Goal: Task Accomplishment & Management: Manage account settings

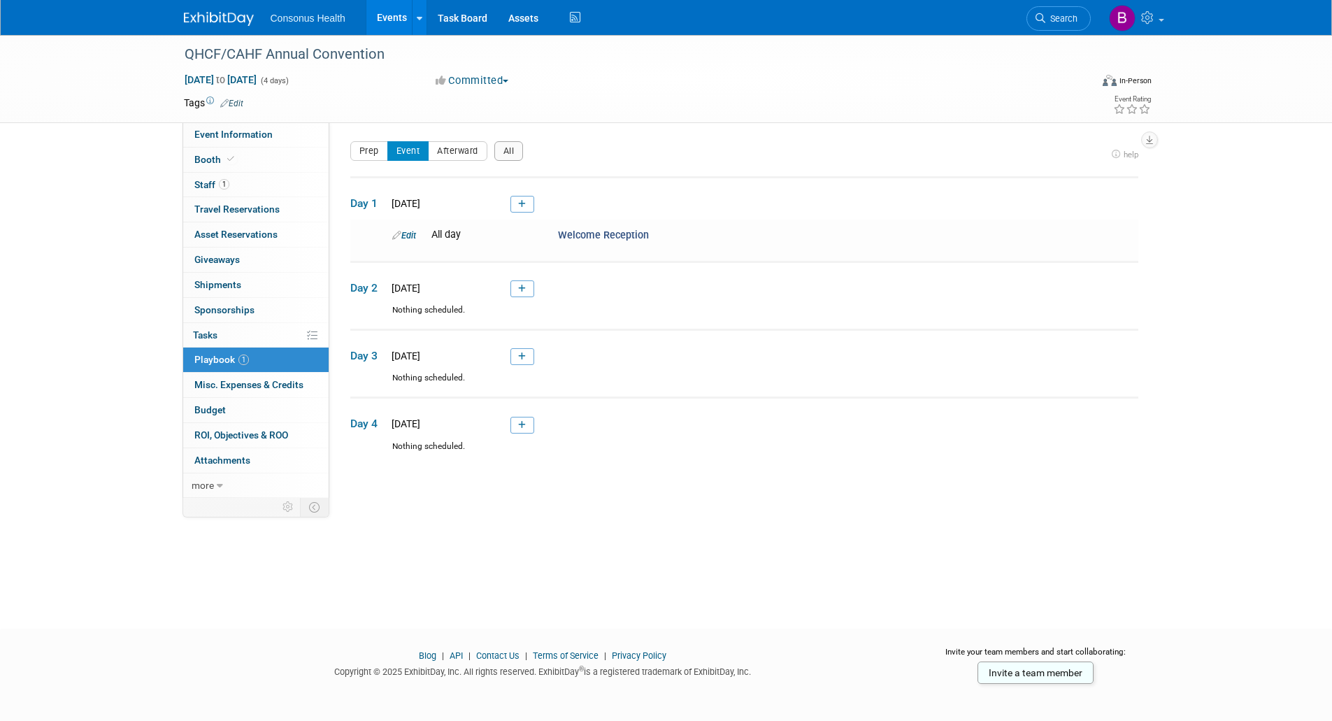
click at [387, 20] on link "Events" at bounding box center [391, 17] width 51 height 35
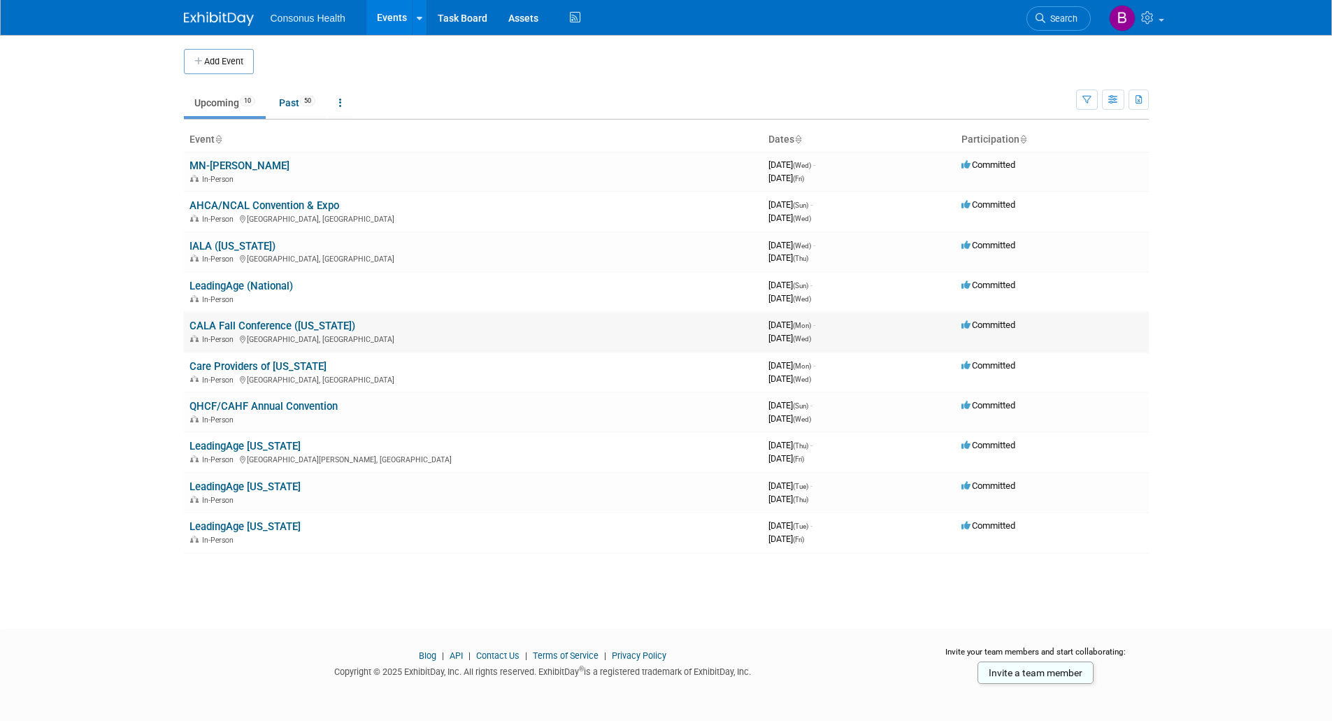
click at [230, 322] on link "CALA Fall Conference ([US_STATE])" at bounding box center [272, 326] width 166 height 13
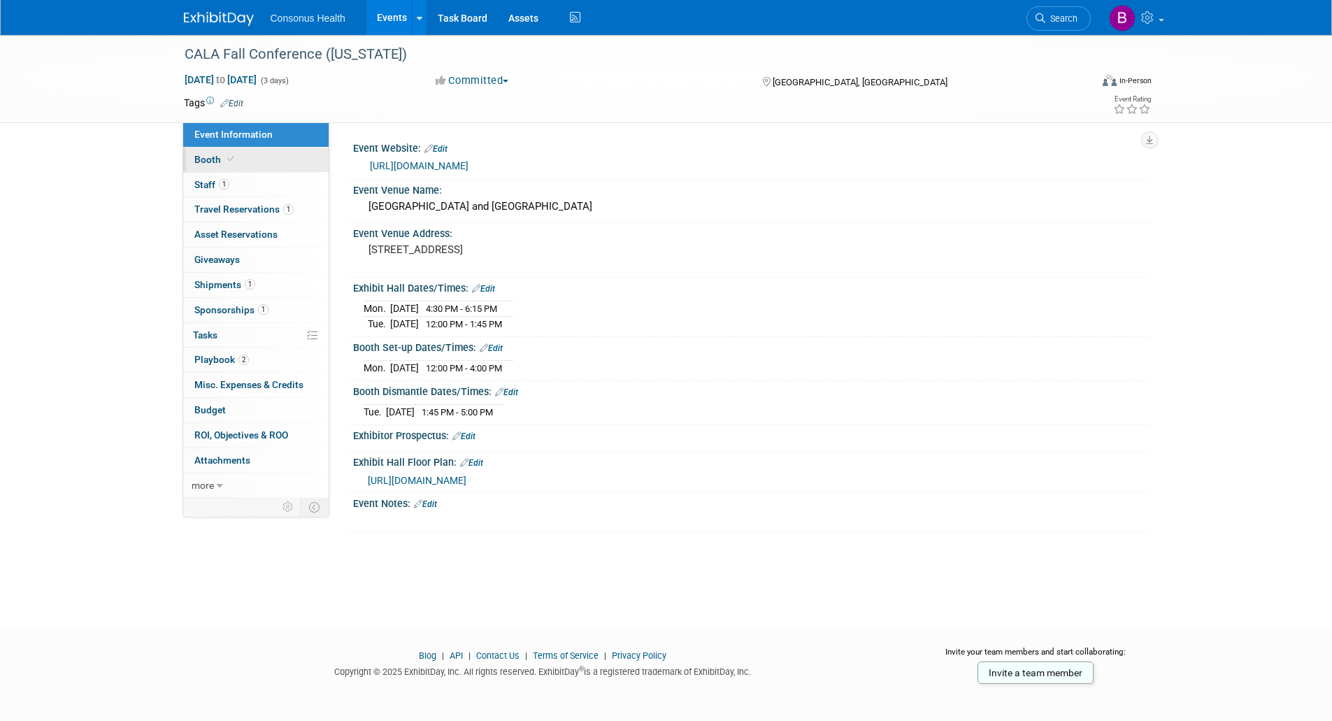
click at [211, 154] on span "Booth" at bounding box center [215, 159] width 43 height 11
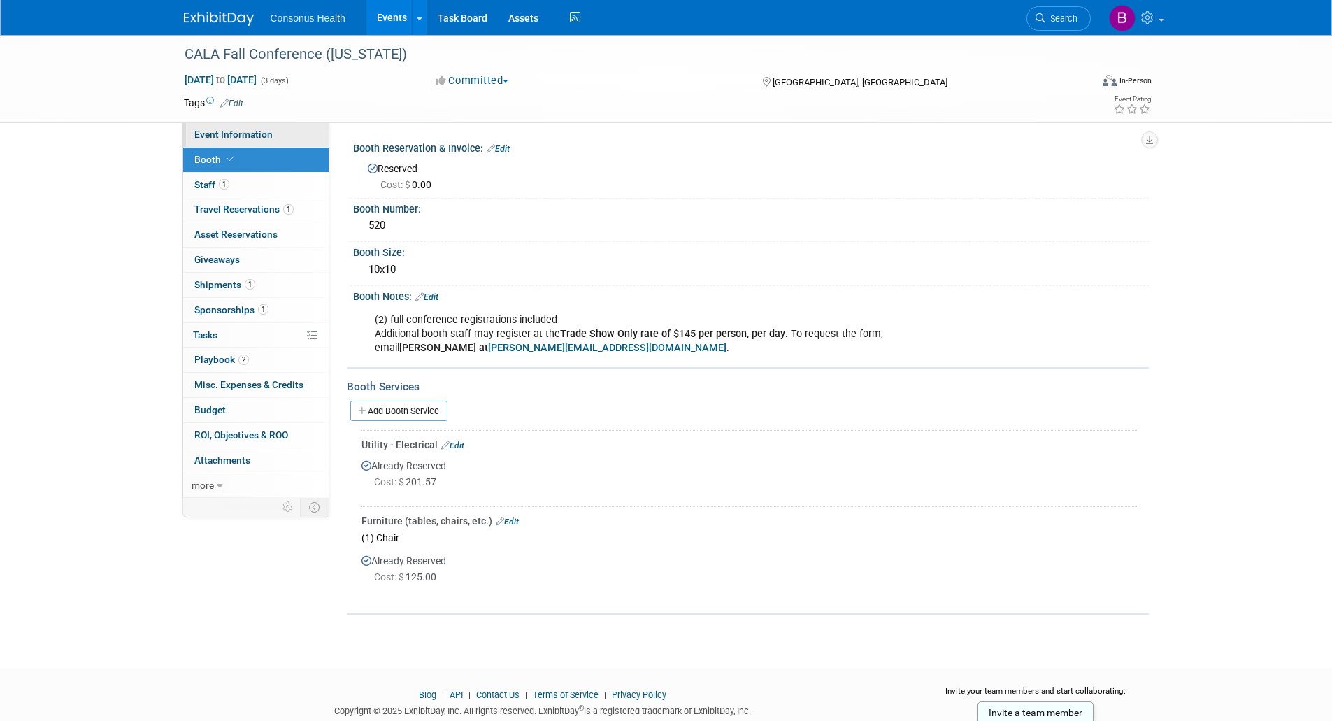
click at [258, 132] on span "Event Information" at bounding box center [233, 134] width 78 height 11
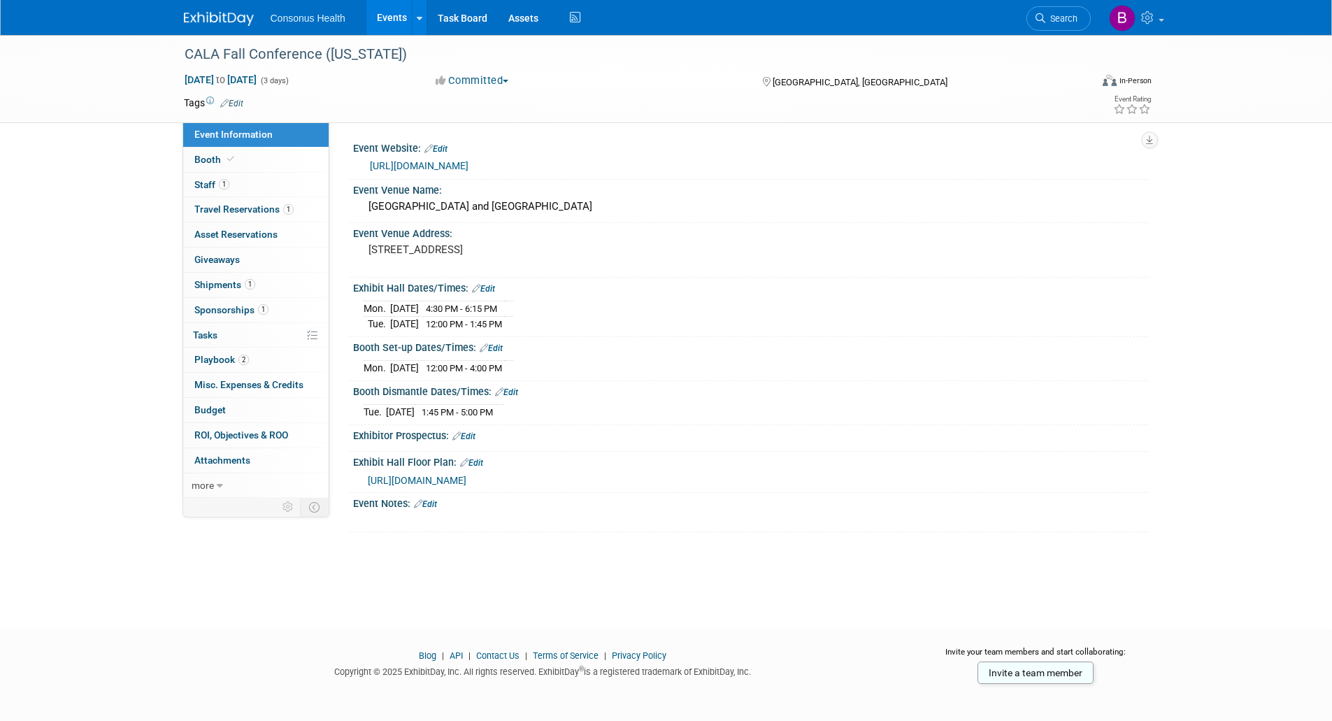
click at [465, 172] on div "https://www.caassistedliving.org/CALA/Education___Events/Elevate__Conference___…" at bounding box center [754, 166] width 768 height 16
click at [464, 171] on link "https://www.caassistedliving.org/CALA/Education___Events/Elevate__Conference___…" at bounding box center [419, 165] width 99 height 11
click at [206, 161] on span "Booth" at bounding box center [215, 159] width 43 height 11
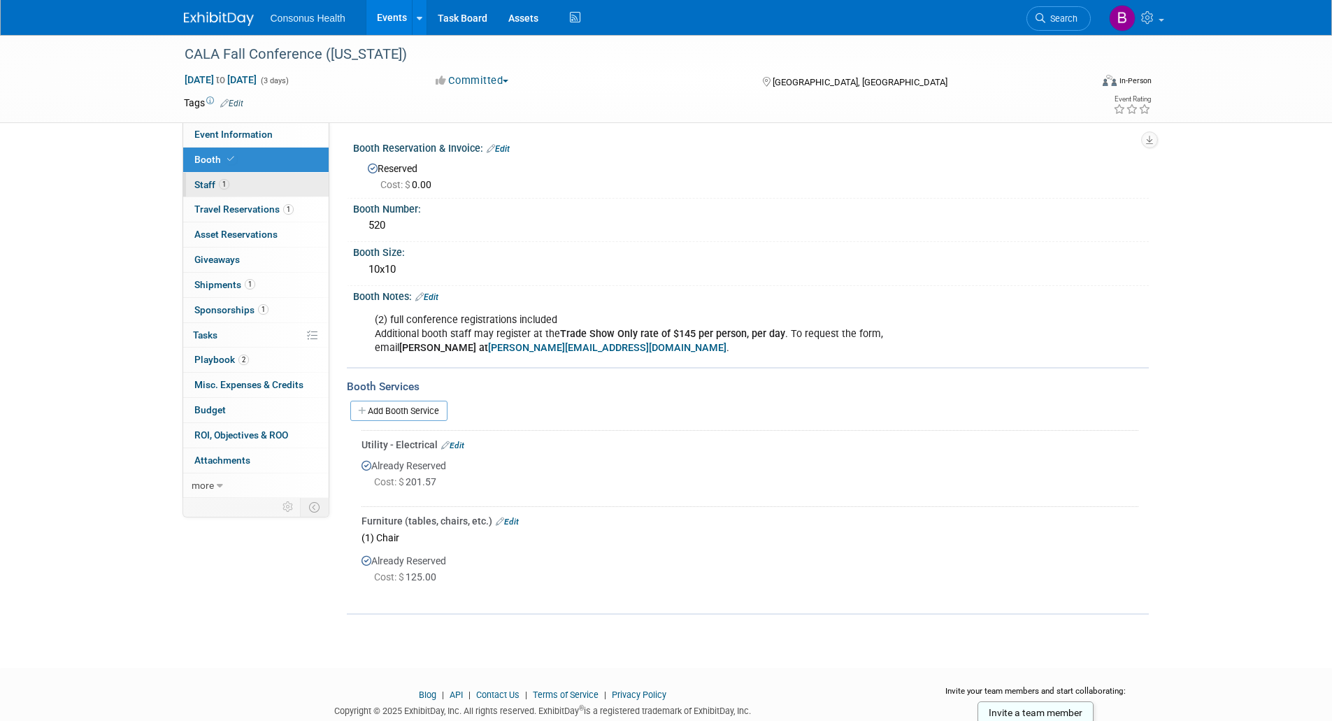
click at [205, 182] on span "Staff 1" at bounding box center [211, 184] width 35 height 11
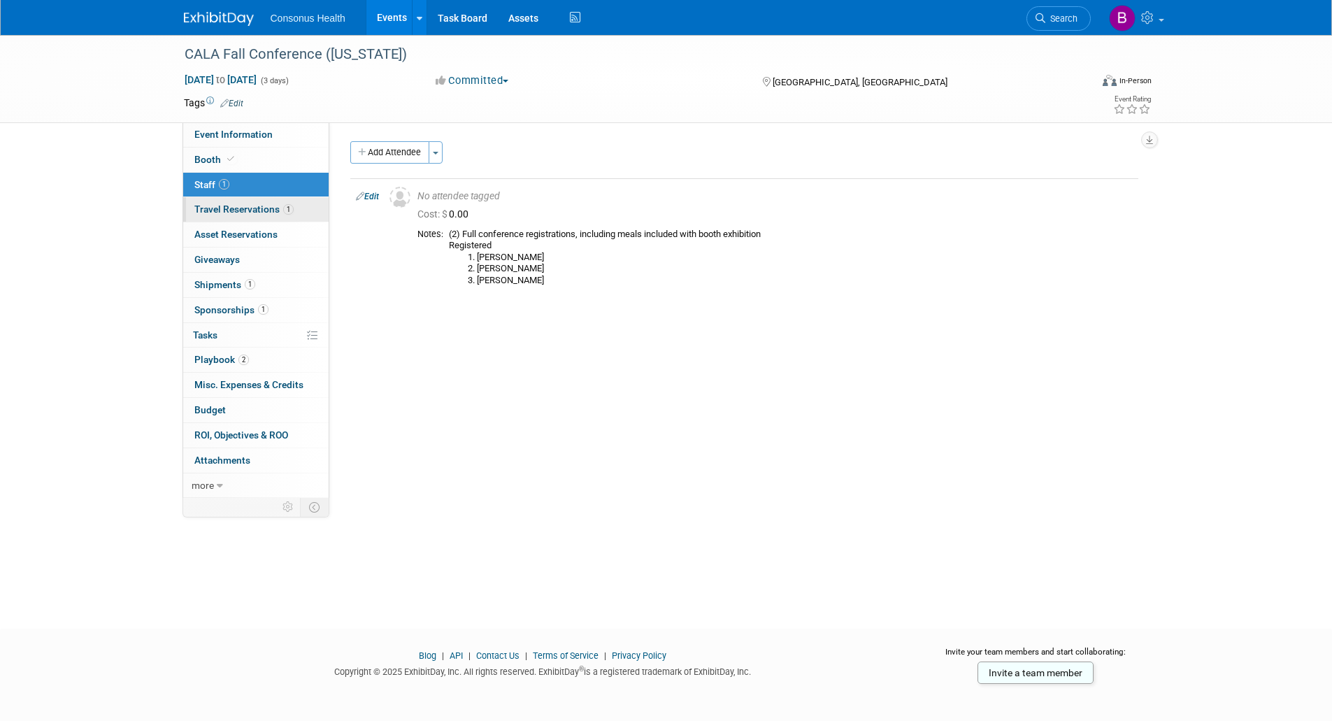
click at [209, 207] on span "Travel Reservations 1" at bounding box center [243, 208] width 99 height 11
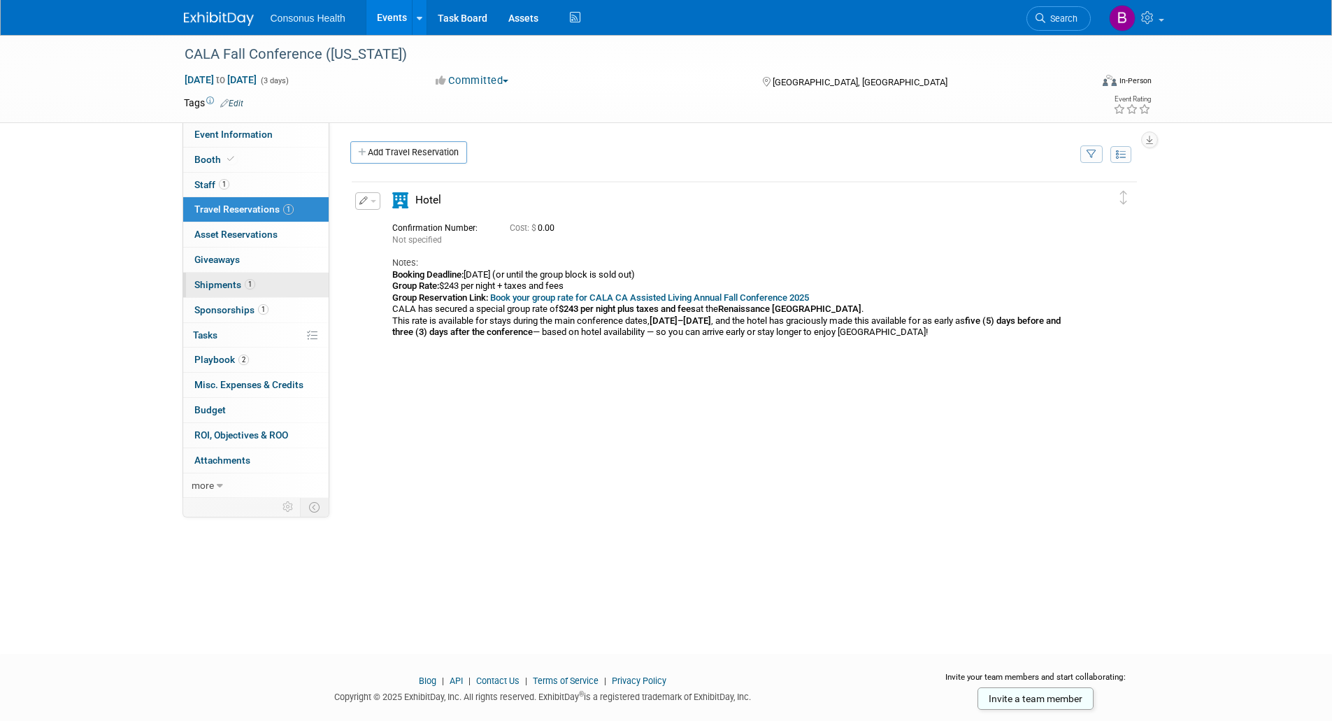
click at [211, 274] on link "1 Shipments 1" at bounding box center [255, 285] width 145 height 24
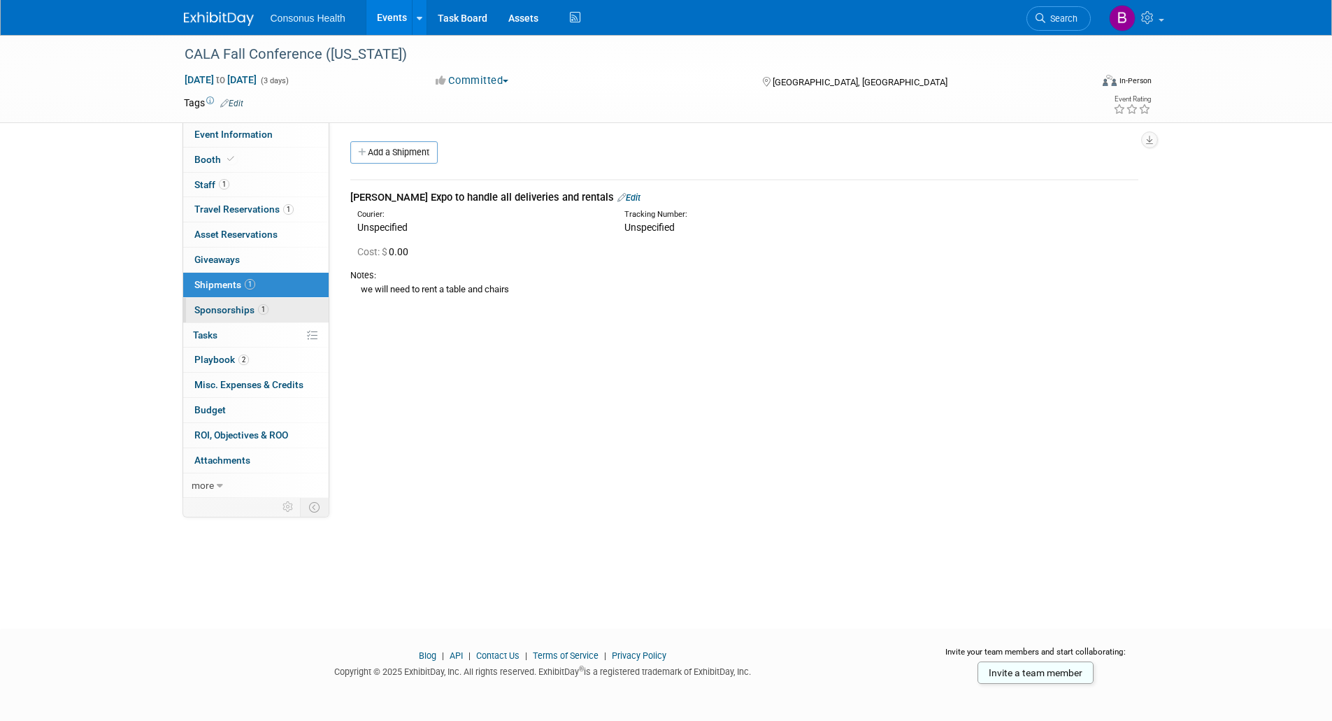
click at [224, 308] on span "Sponsorships 1" at bounding box center [231, 309] width 74 height 11
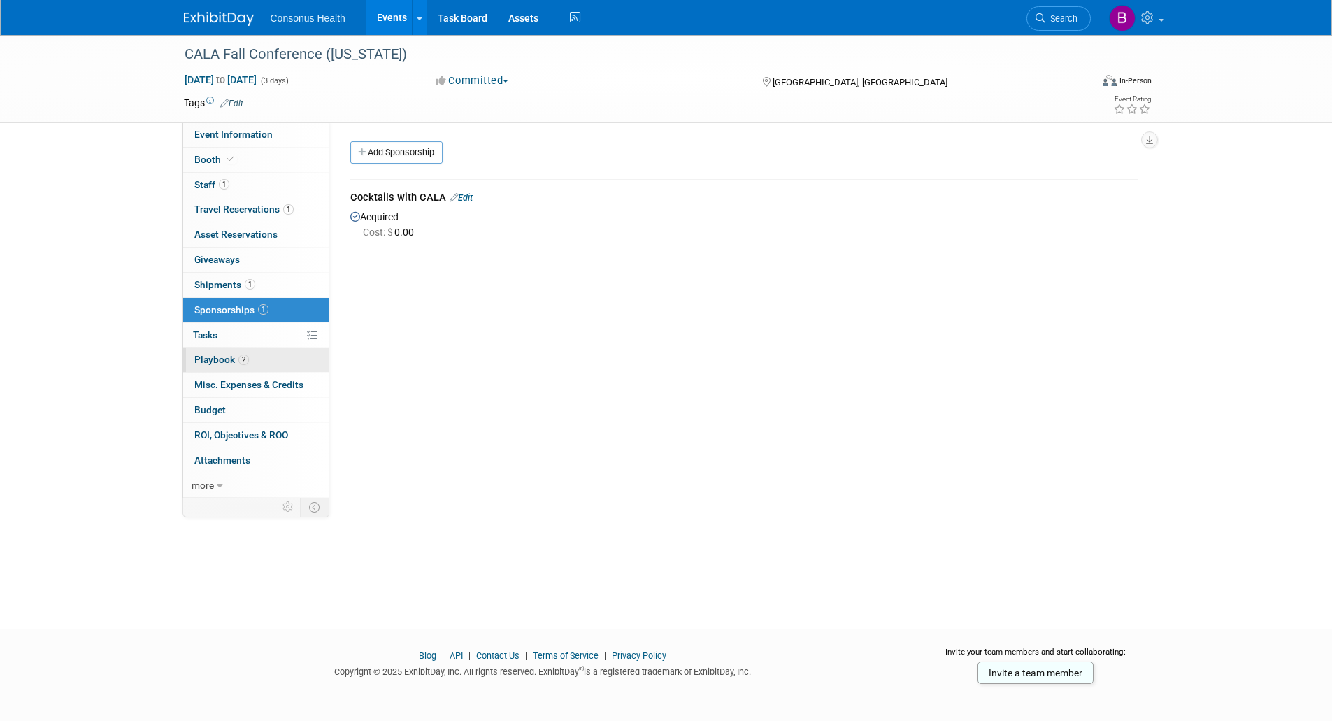
click at [221, 364] on span "Playbook 2" at bounding box center [221, 359] width 55 height 11
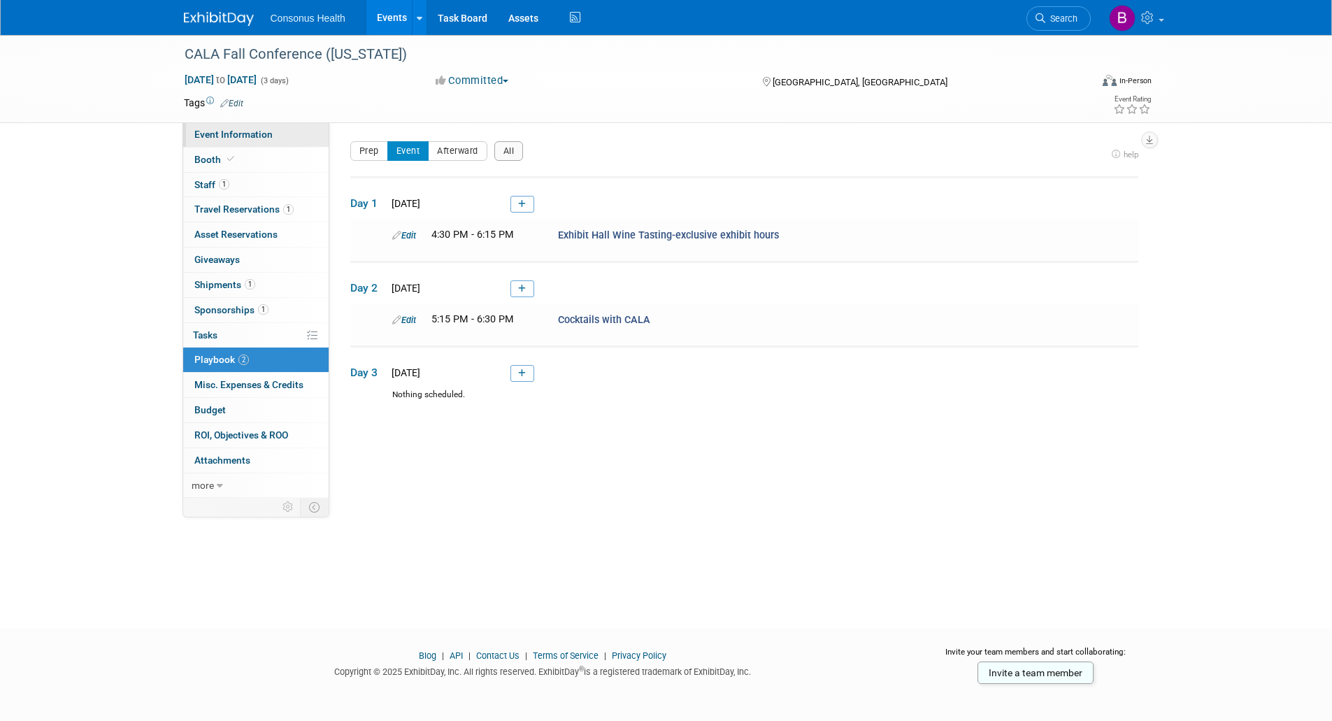
click at [234, 134] on span "Event Information" at bounding box center [233, 134] width 78 height 11
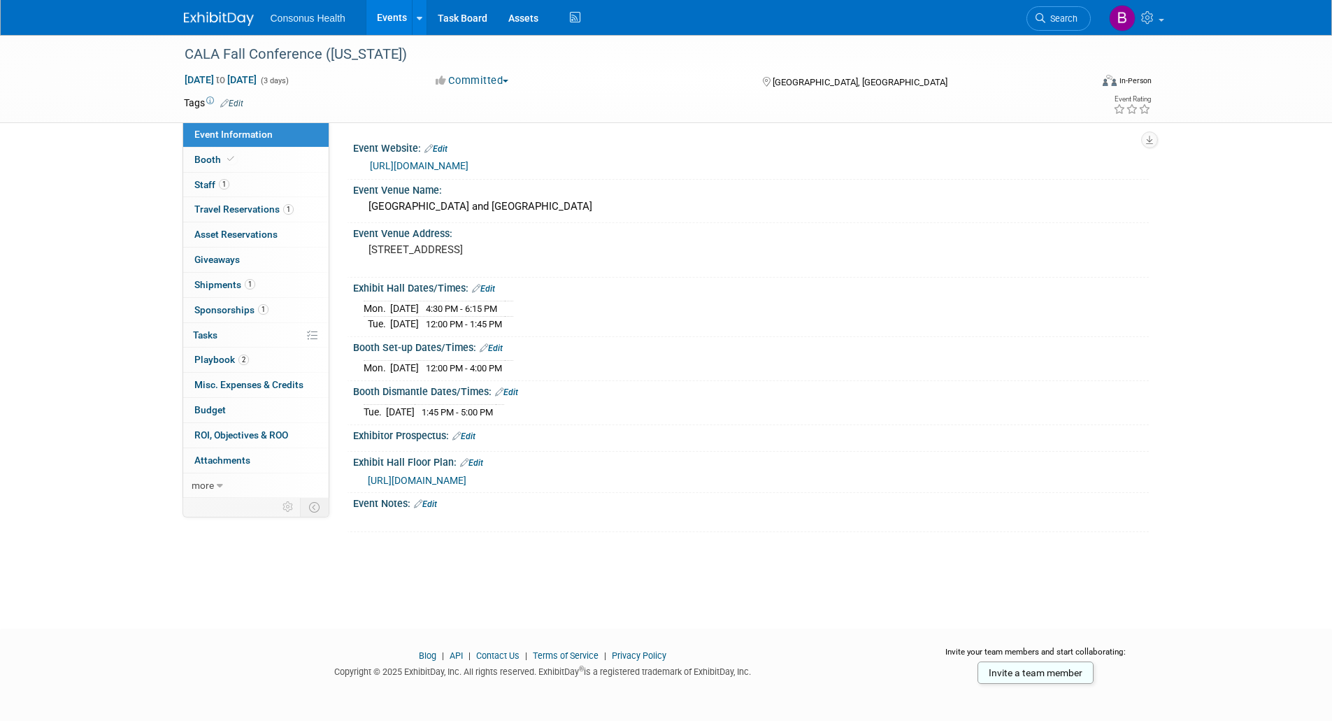
click at [468, 168] on link "https://www.caassistedliving.org/CALA/Education___Events/Elevate__Conference___…" at bounding box center [419, 165] width 99 height 11
click at [199, 166] on link "Booth" at bounding box center [255, 160] width 145 height 24
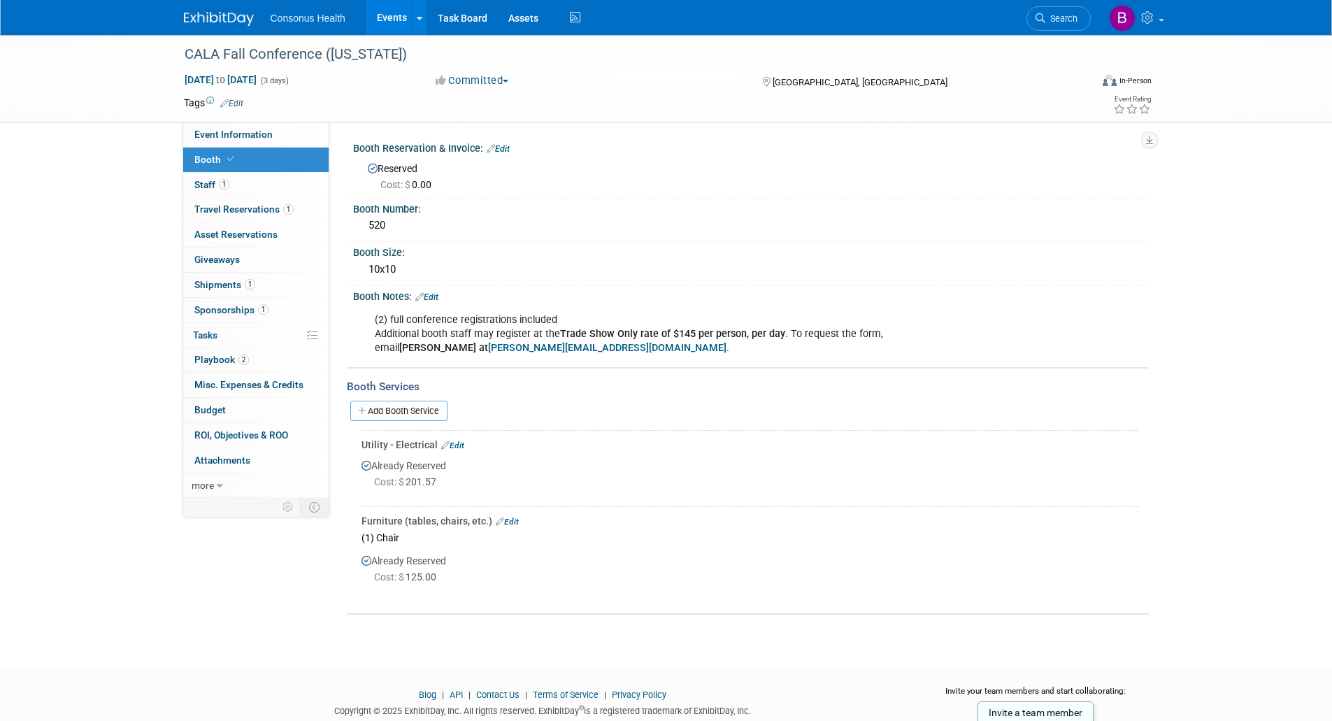
click at [432, 298] on link "Edit" at bounding box center [426, 297] width 23 height 10
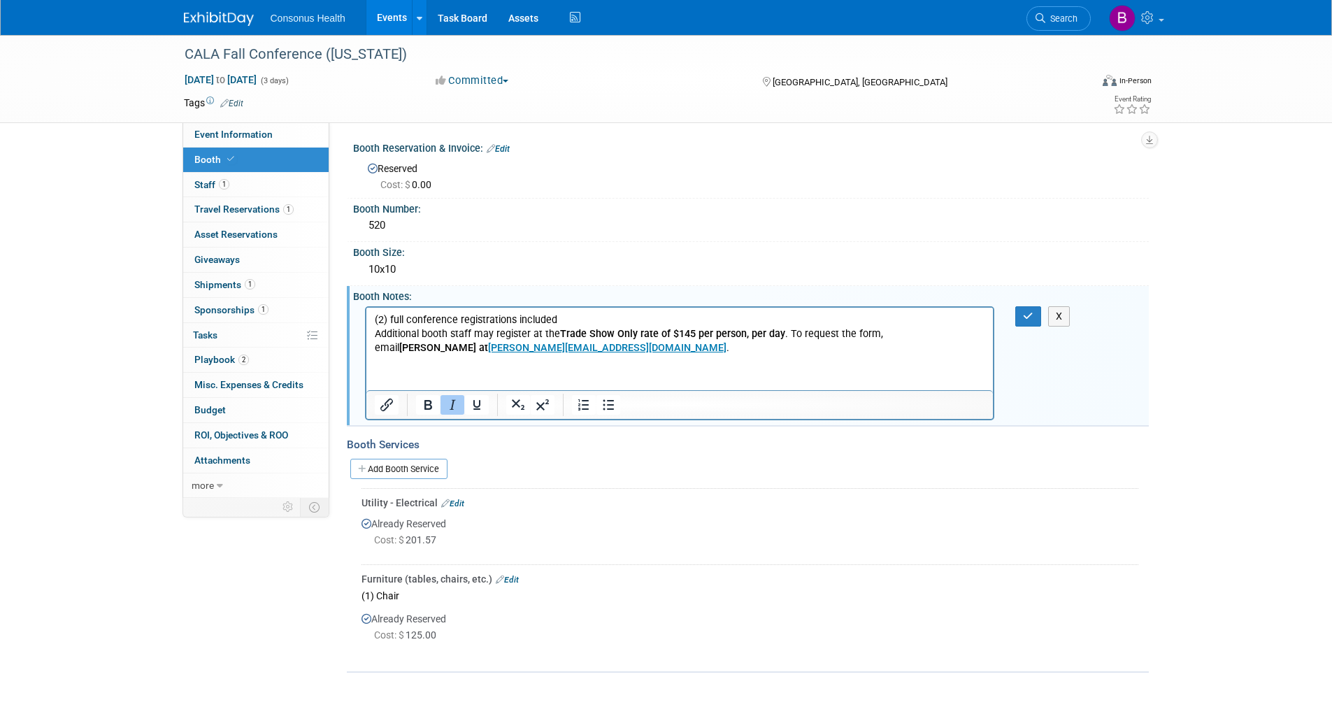
click at [575, 350] on p "(2) full conference registrations included Additional booth staff may register …" at bounding box center [679, 334] width 611 height 42
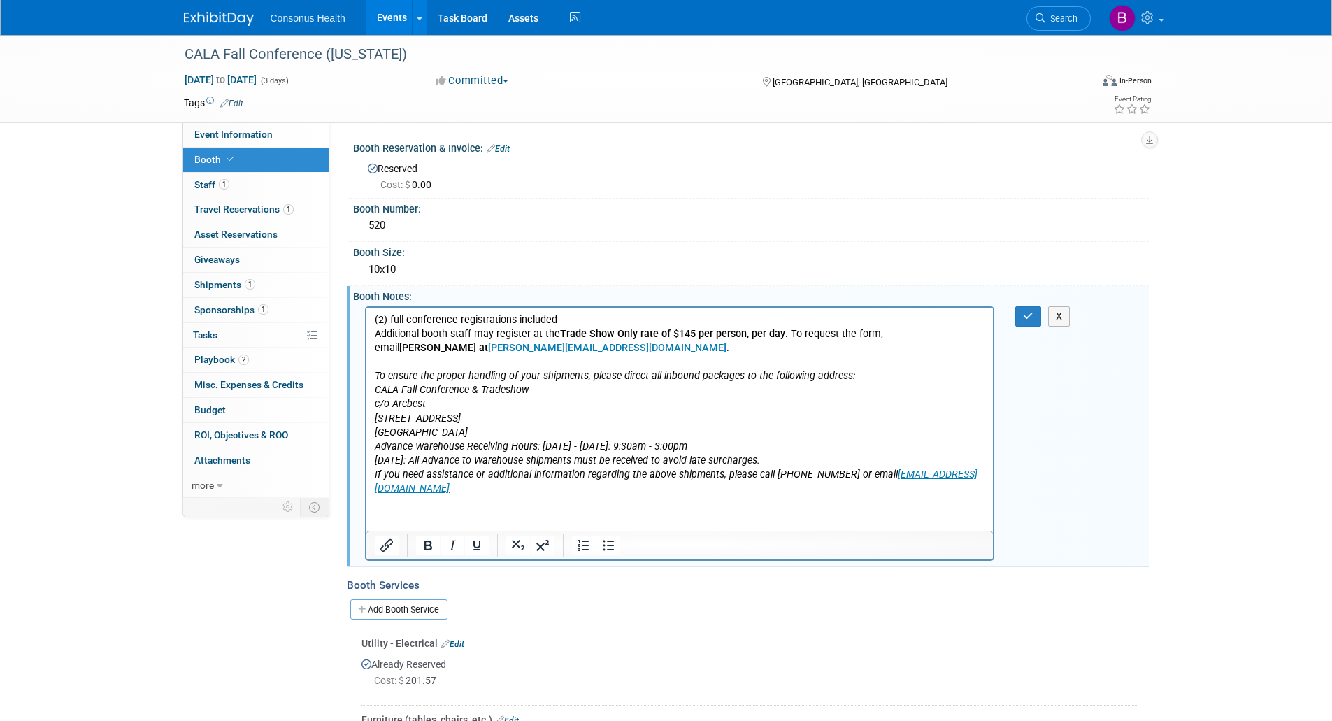
click at [385, 22] on link "Events" at bounding box center [391, 17] width 51 height 35
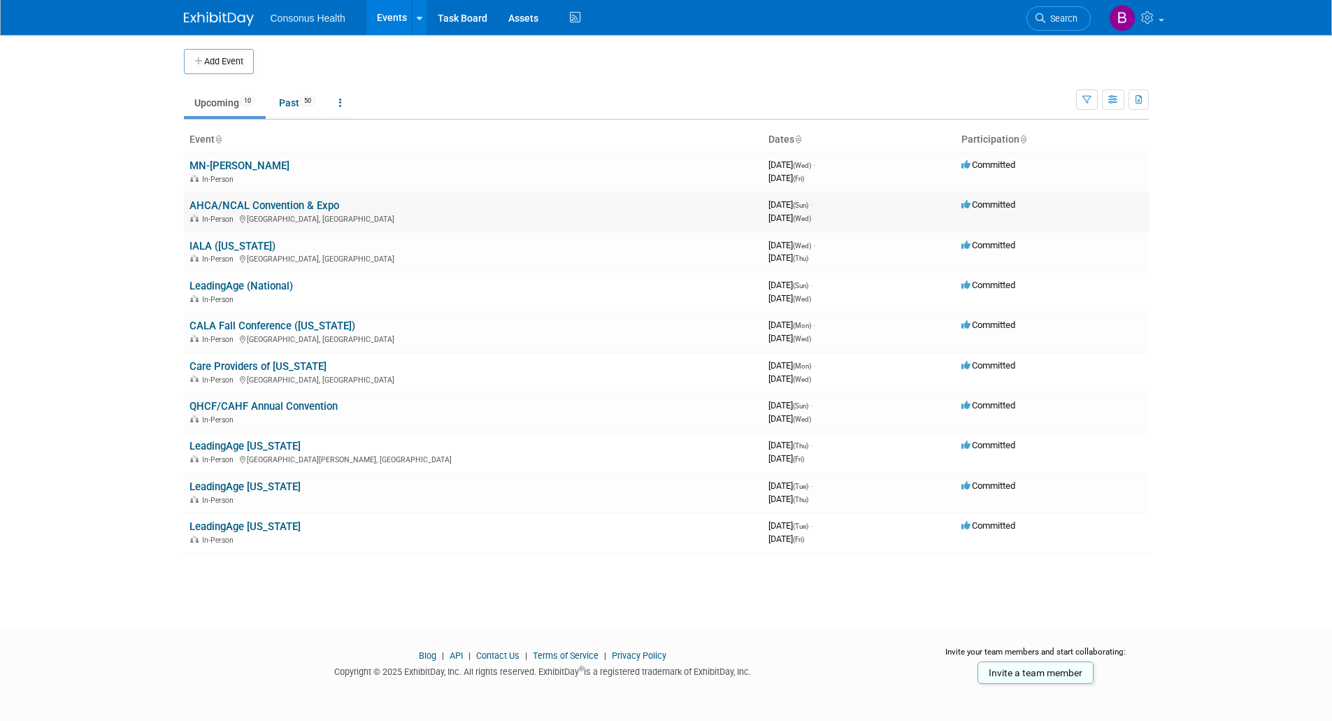
click at [243, 208] on link "AHCA/NCAL Convention & Expo" at bounding box center [264, 205] width 150 height 13
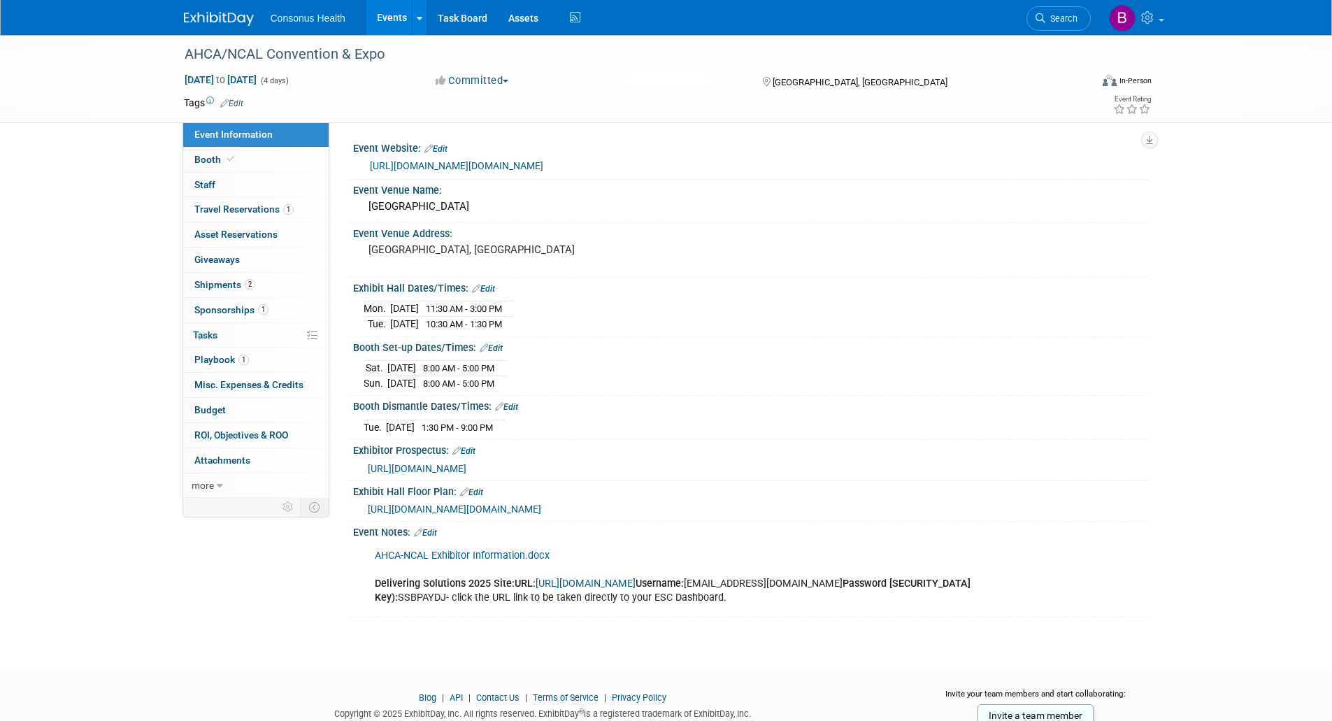
click at [390, 19] on link "Events" at bounding box center [391, 17] width 51 height 35
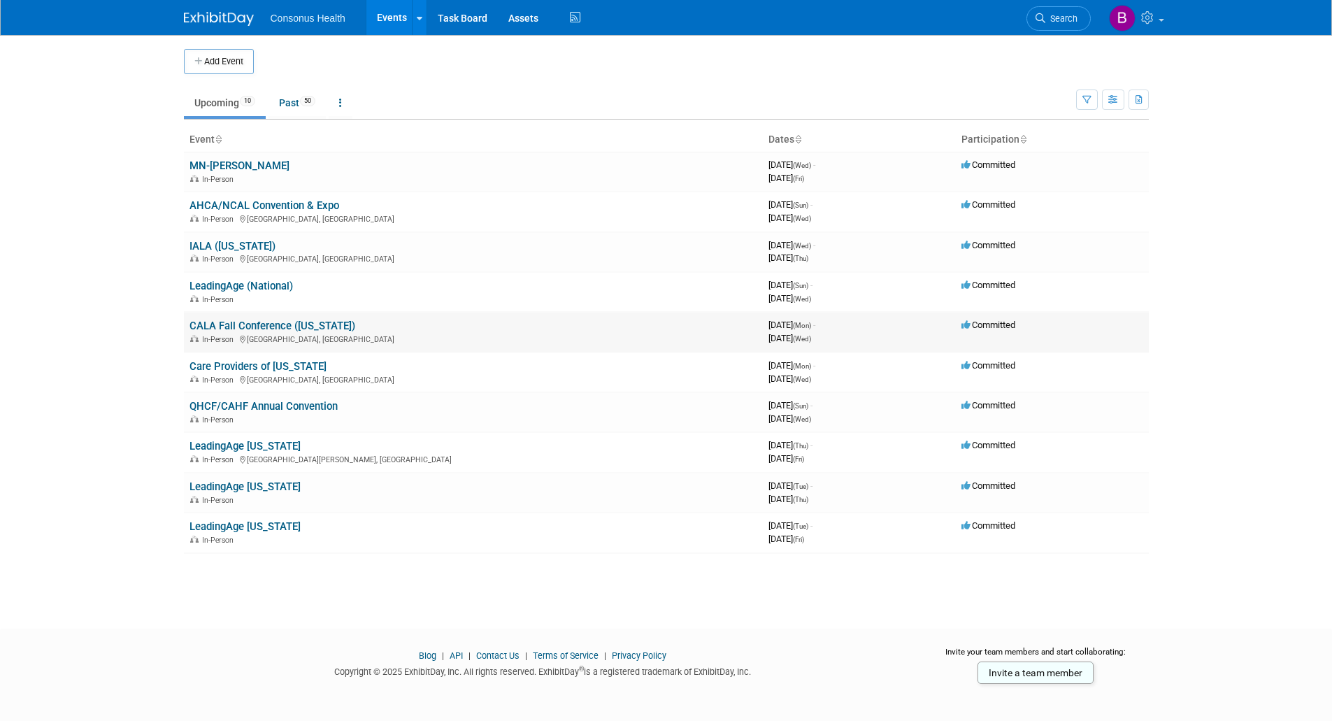
click at [277, 321] on link "CALA Fall Conference ([US_STATE])" at bounding box center [272, 326] width 166 height 13
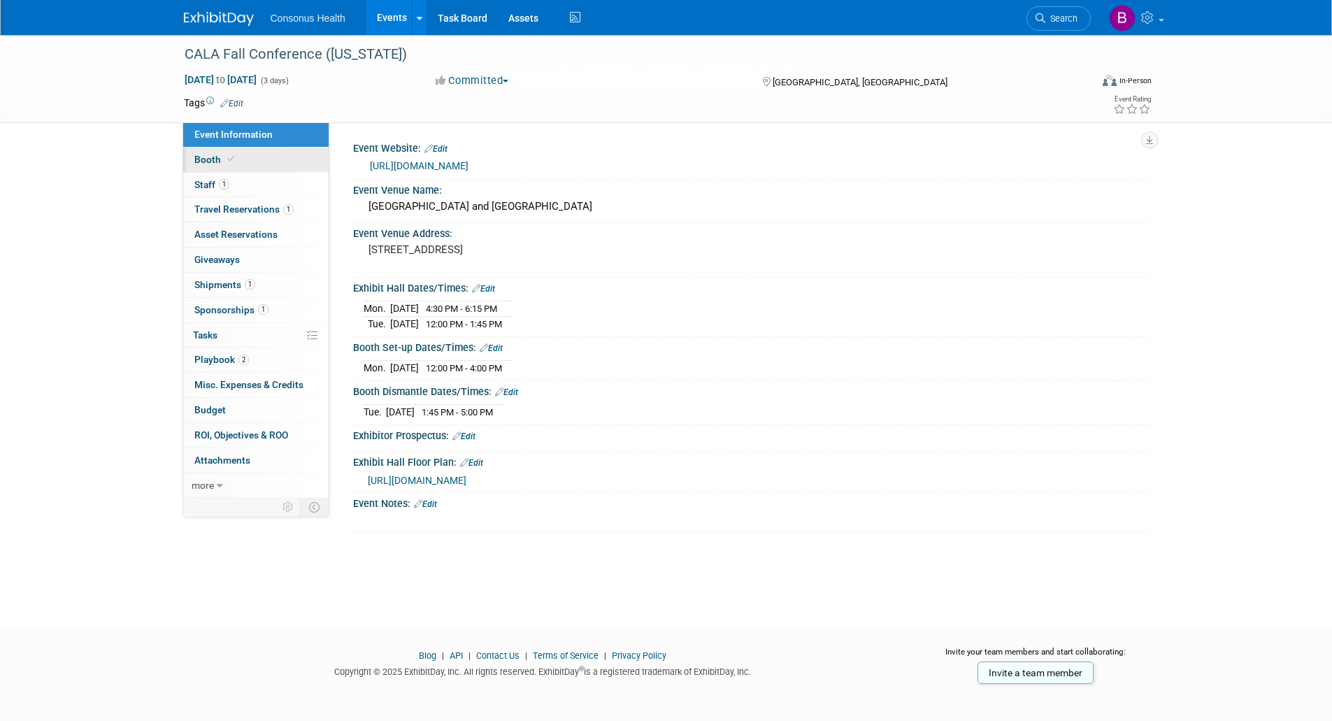
click at [210, 157] on span "Booth" at bounding box center [215, 159] width 43 height 11
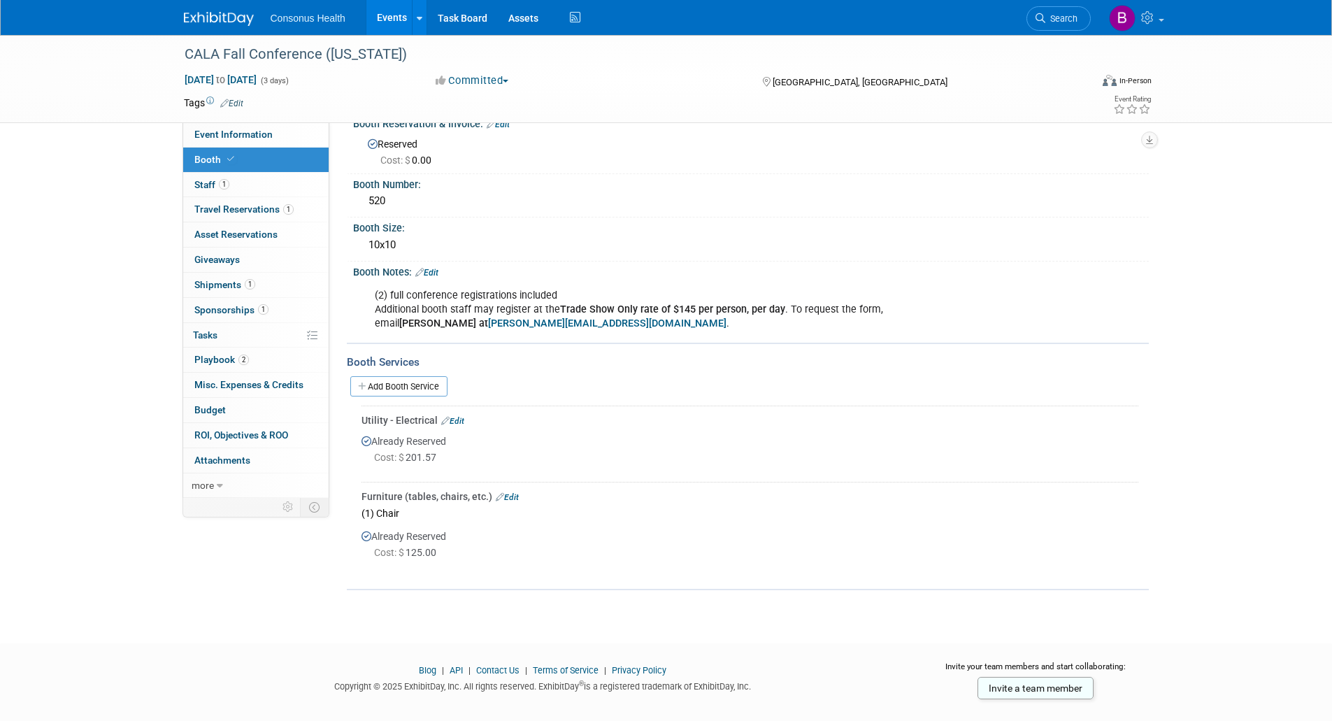
scroll to position [45, 0]
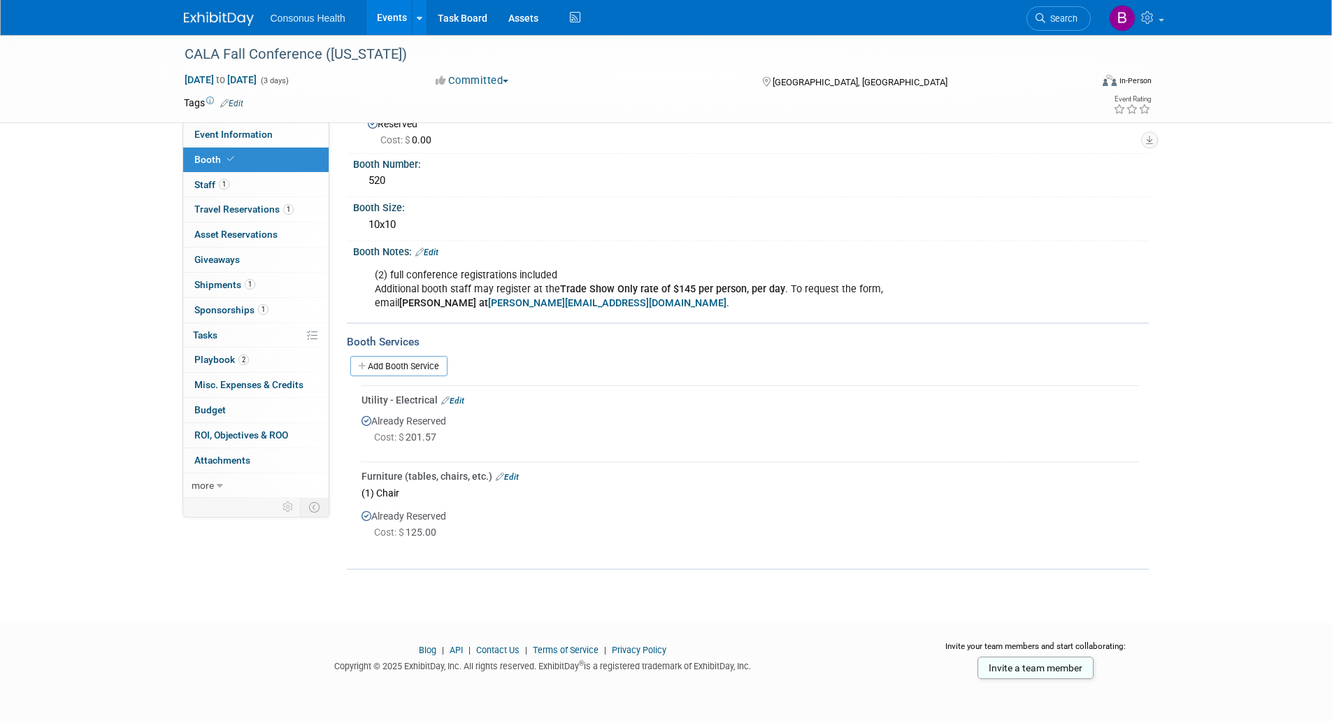
click at [509, 280] on div "(2) full conference registrations included Additional booth staff may register …" at bounding box center [680, 290] width 630 height 56
click at [431, 255] on link "Edit" at bounding box center [426, 253] width 23 height 10
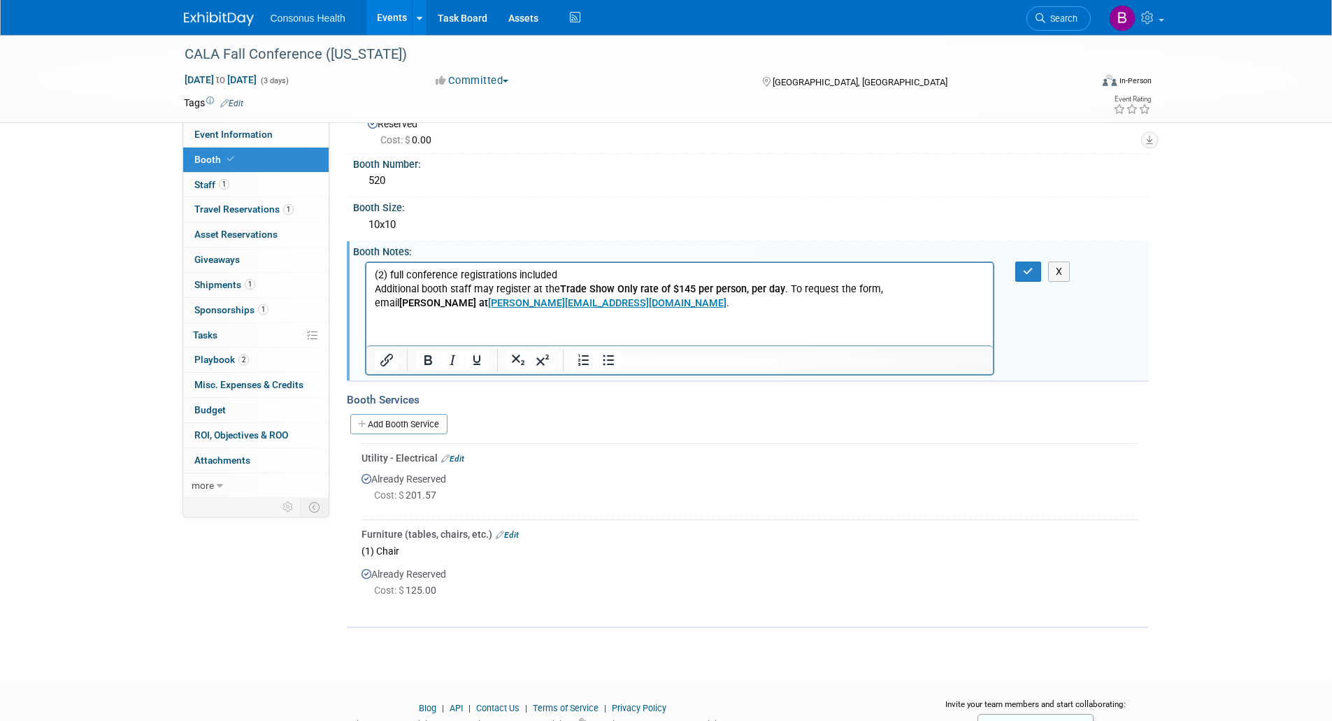
scroll to position [0, 0]
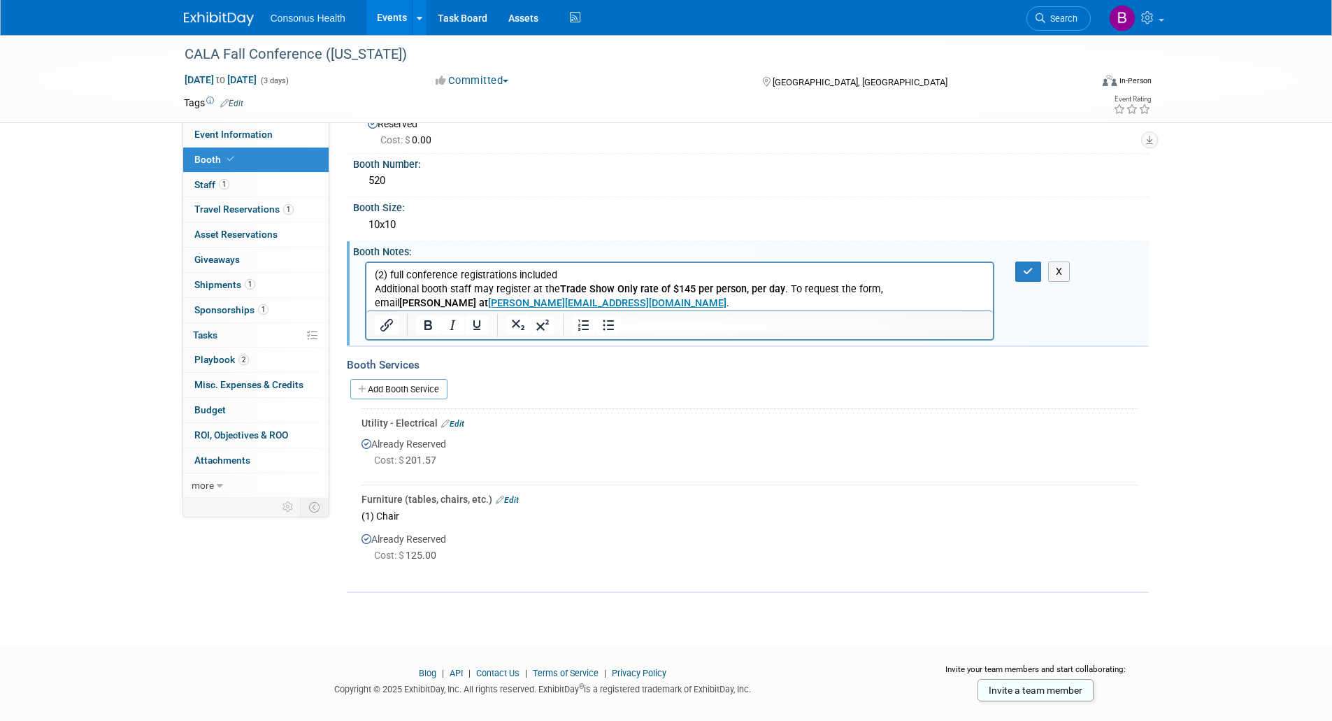
click at [530, 296] on p "(2) full conference registrations included Additional booth staff may register …" at bounding box center [679, 289] width 611 height 42
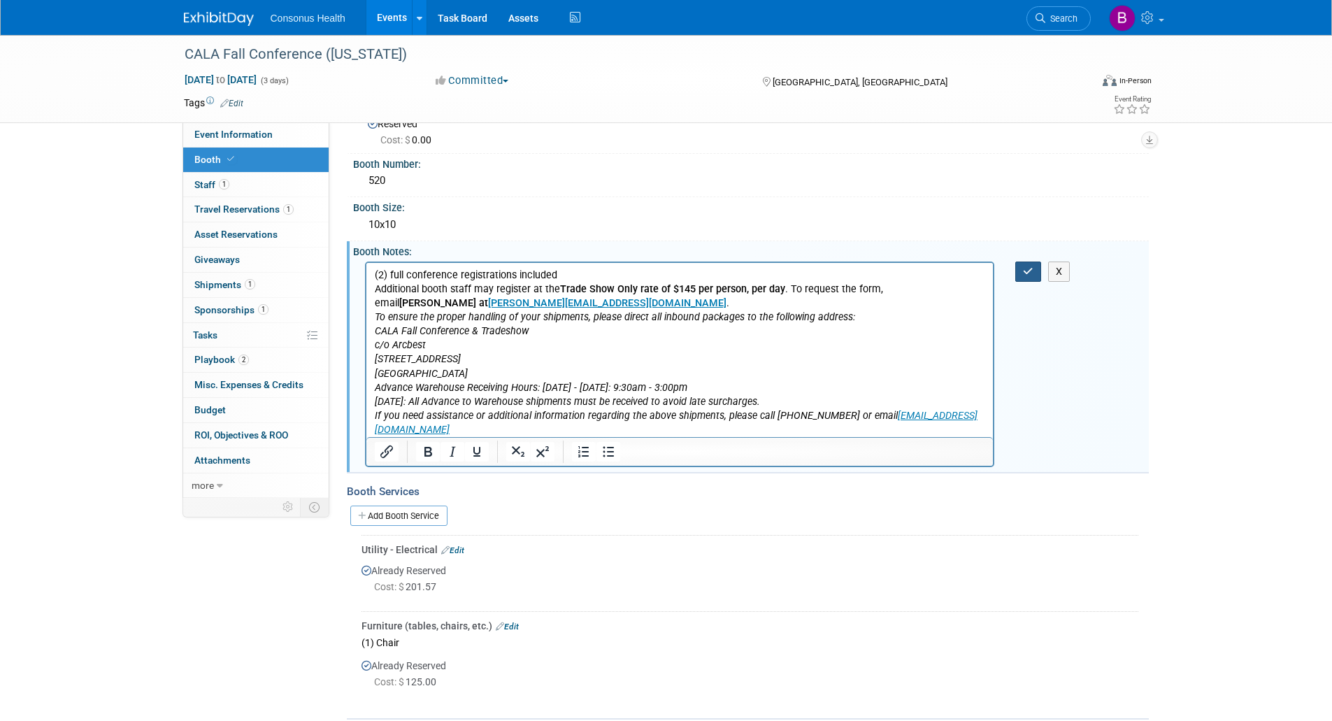
click at [1022, 269] on button "button" at bounding box center [1028, 272] width 26 height 20
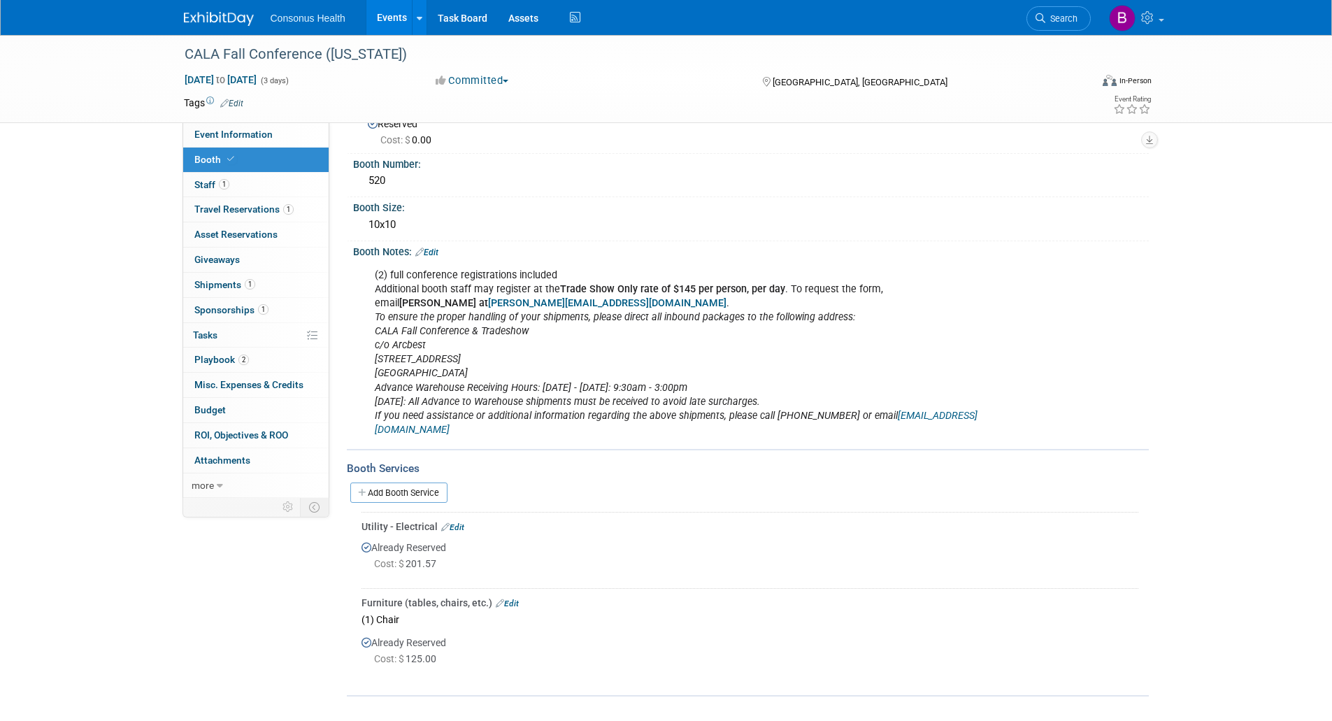
click at [387, 20] on link "Events" at bounding box center [391, 17] width 51 height 35
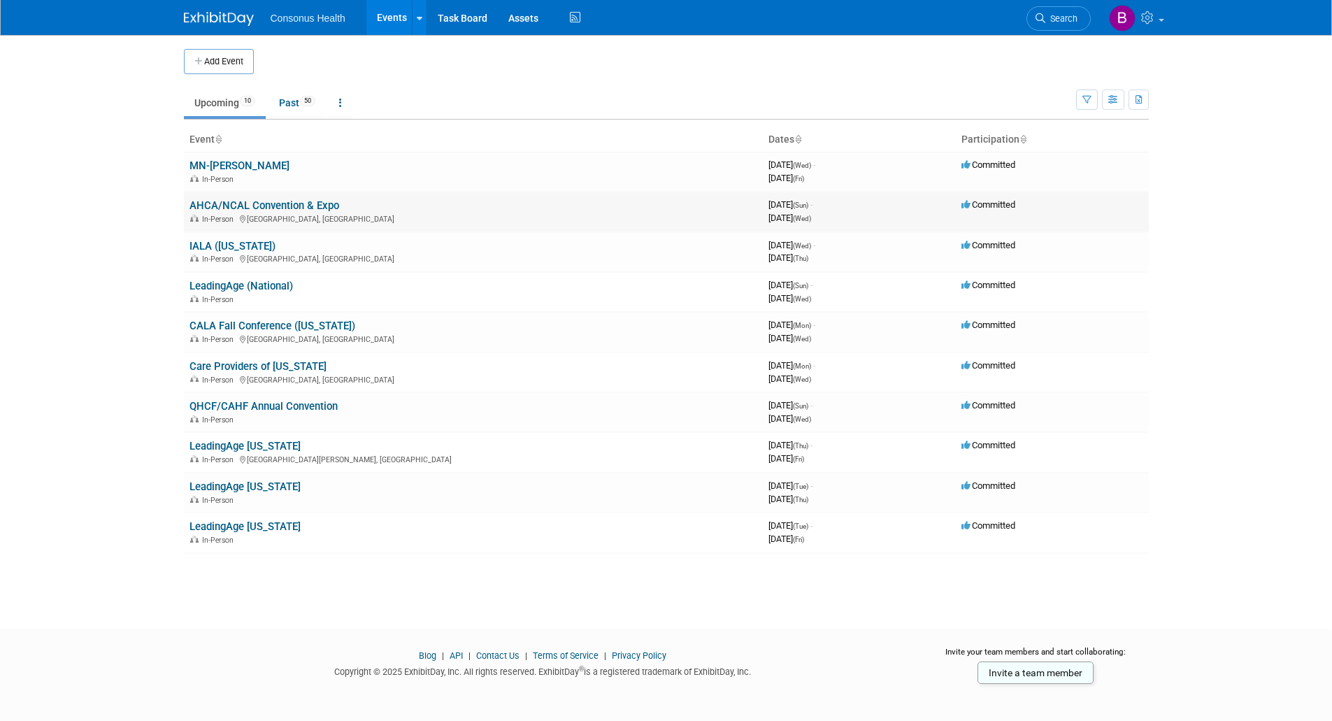
click at [220, 204] on link "AHCA/NCAL Convention & Expo" at bounding box center [264, 205] width 150 height 13
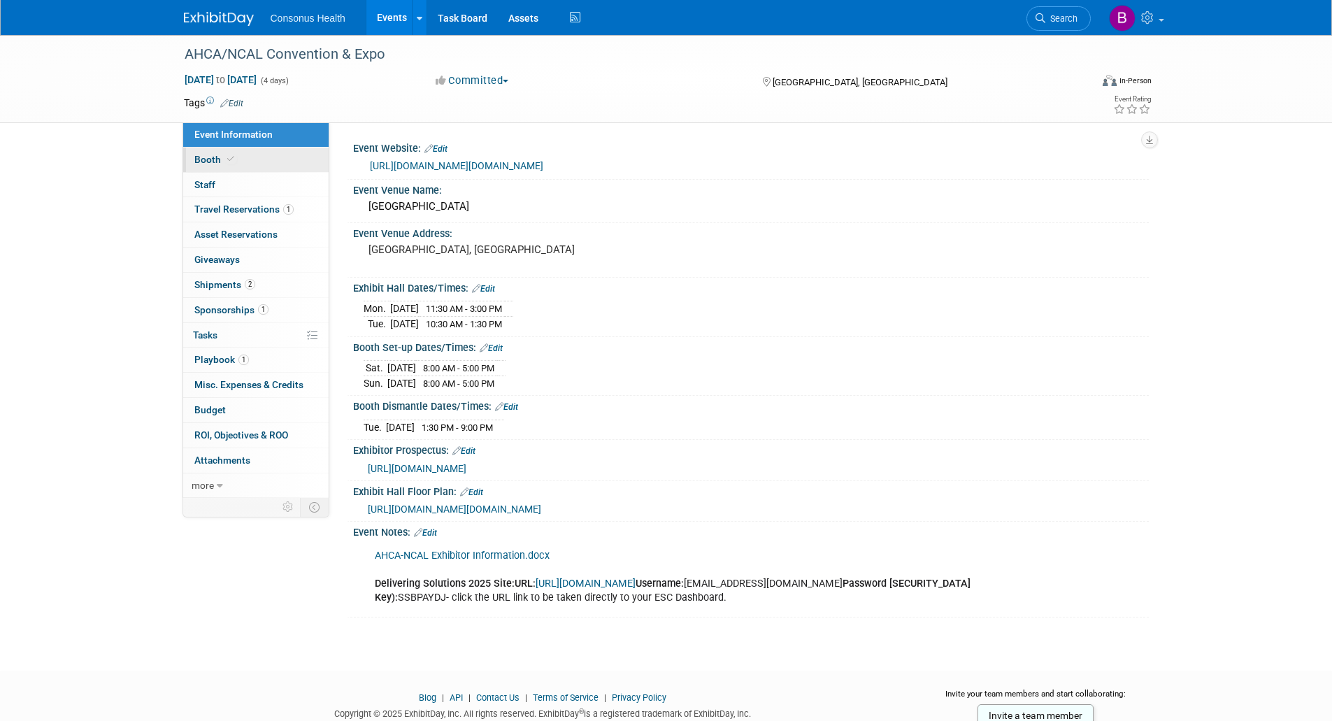
click at [198, 155] on span "Booth" at bounding box center [215, 159] width 43 height 11
